Goal: Navigation & Orientation: Find specific page/section

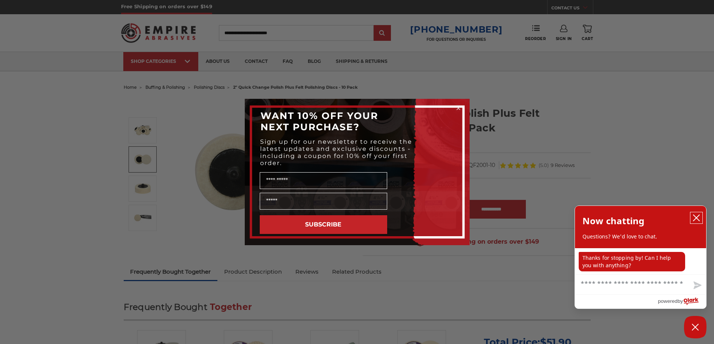
click at [692, 217] on button "close chatbox" at bounding box center [696, 217] width 12 height 11
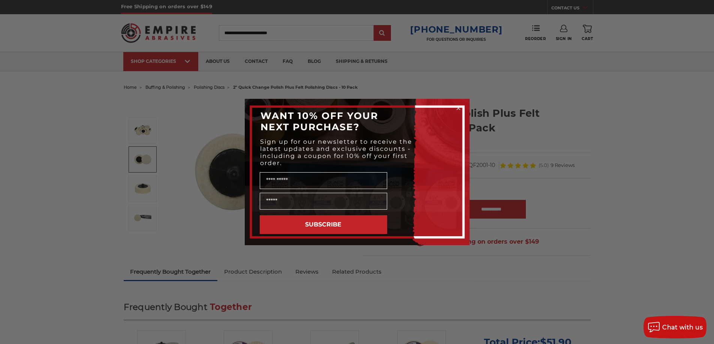
click at [72, 152] on div "Close dialog WANT 10% OFF YOUR NEXT PURCHASE? Sign up for our newsletter to rec…" at bounding box center [357, 172] width 714 height 344
click at [460, 107] on icon "Close dialog" at bounding box center [458, 108] width 3 height 3
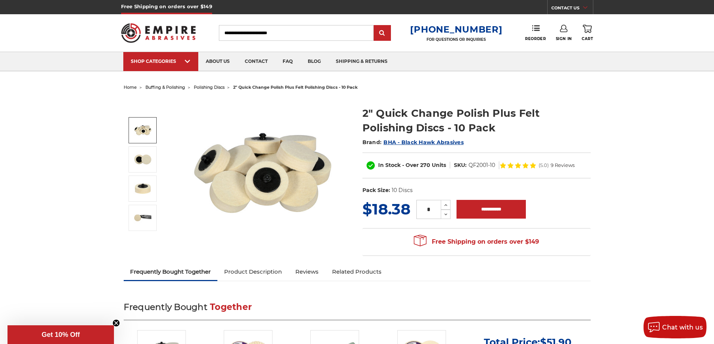
click at [206, 88] on span "polishing discs" at bounding box center [209, 87] width 31 height 5
